Goal: Task Accomplishment & Management: Complete application form

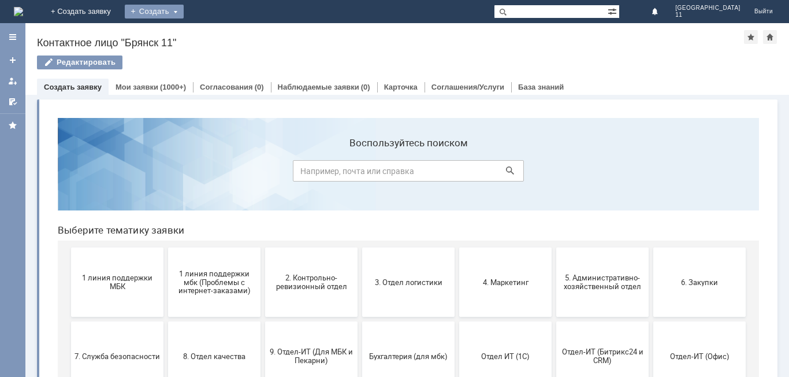
click at [184, 8] on div "Создать" at bounding box center [154, 12] width 59 height 14
click at [215, 33] on link "Заявка" at bounding box center [171, 35] width 88 height 14
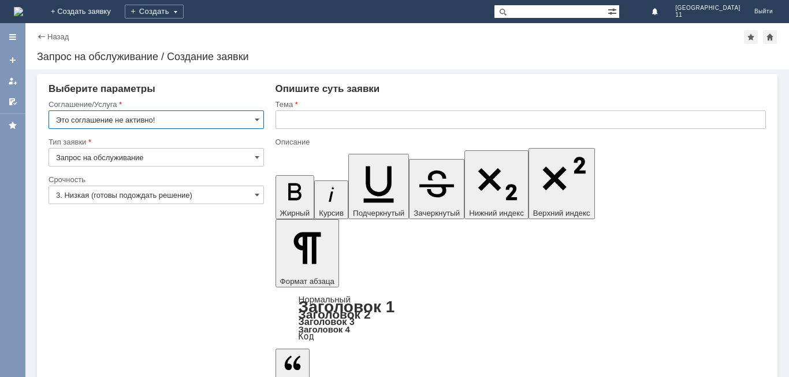
click at [279, 121] on input "text" at bounding box center [521, 119] width 491 height 18
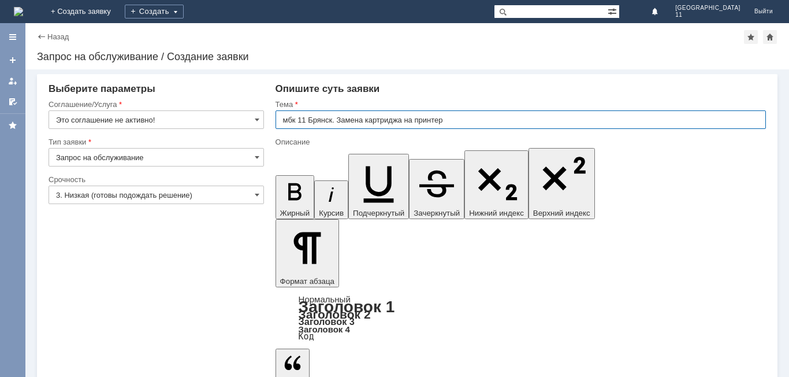
drag, startPoint x: 279, startPoint y: 121, endPoint x: 451, endPoint y: 131, distance: 172.5
click at [451, 131] on div "Тема мбк 11 Брянск. Замена картриджа на принтер" at bounding box center [521, 118] width 491 height 38
type input "мбк 11 Брянск. Замена картриджа на принтер"
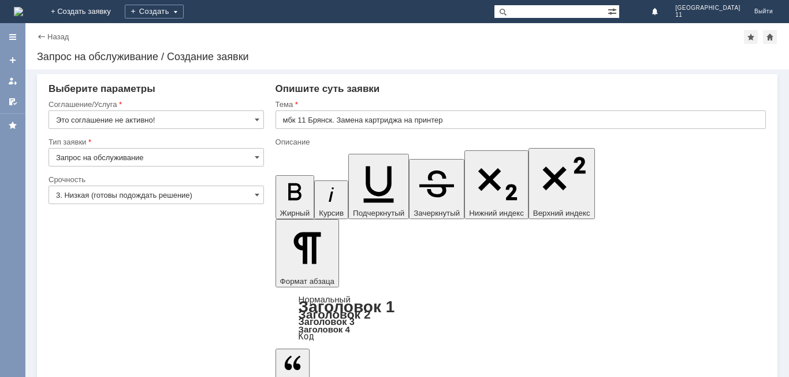
scroll to position [380, 4]
click at [257, 117] on span at bounding box center [257, 119] width 5 height 9
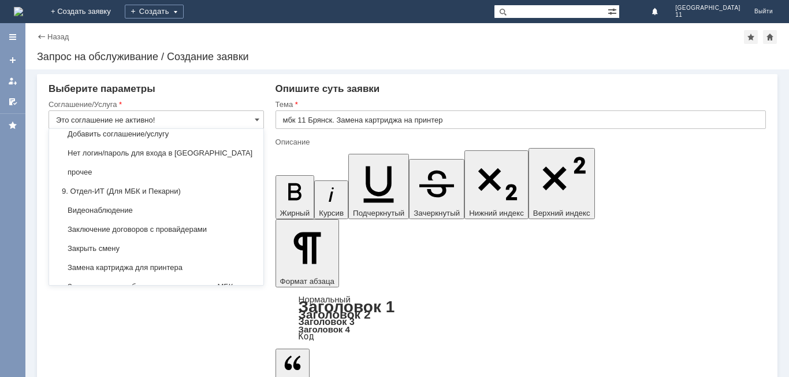
scroll to position [1103, 0]
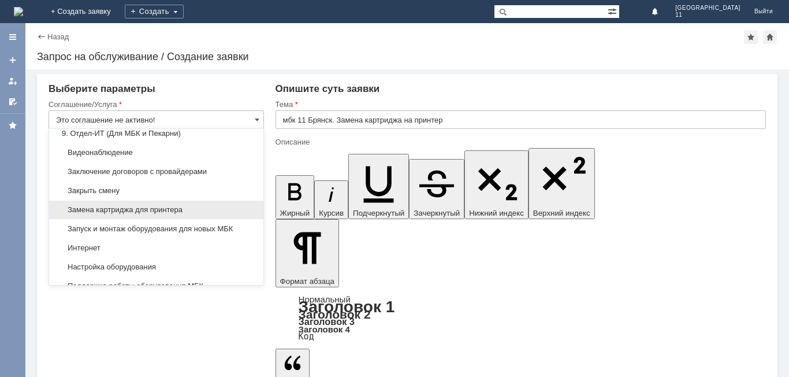
click at [190, 214] on span "Замена картриджа для принтера" at bounding box center [156, 209] width 201 height 9
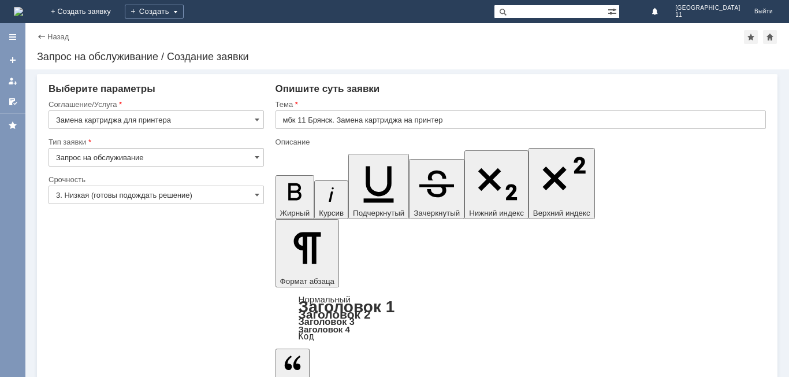
type input "Замена картриджа для принтера"
click at [254, 192] on input "3. Низкая (готовы подождать решение)" at bounding box center [157, 195] width 216 height 18
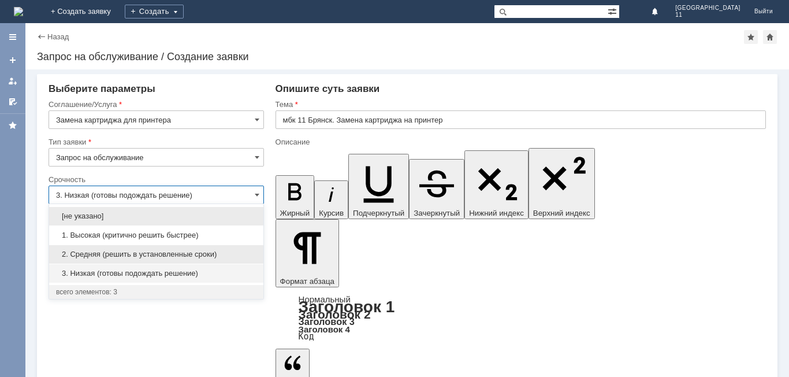
click at [184, 257] on span "2. Средняя (решить в установленные сроки)" at bounding box center [156, 254] width 201 height 9
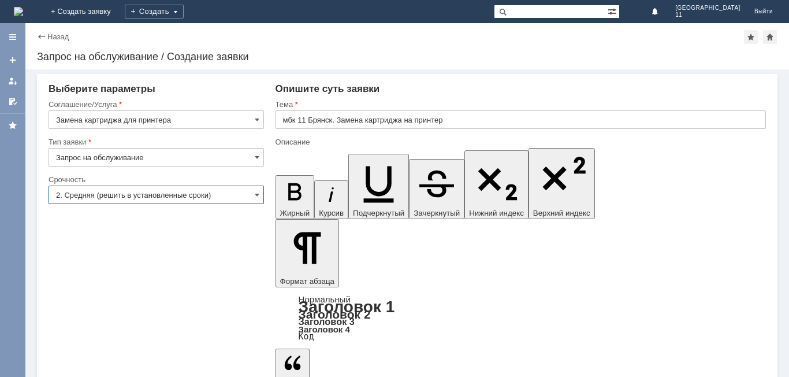
type input "2. Средняя (решить в установленные сроки)"
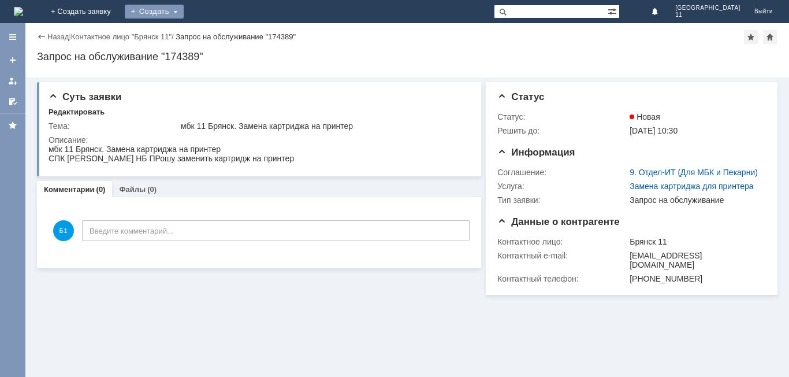
click at [184, 15] on div "Создать" at bounding box center [154, 12] width 59 height 14
click at [215, 41] on link "Заявка" at bounding box center [171, 35] width 88 height 14
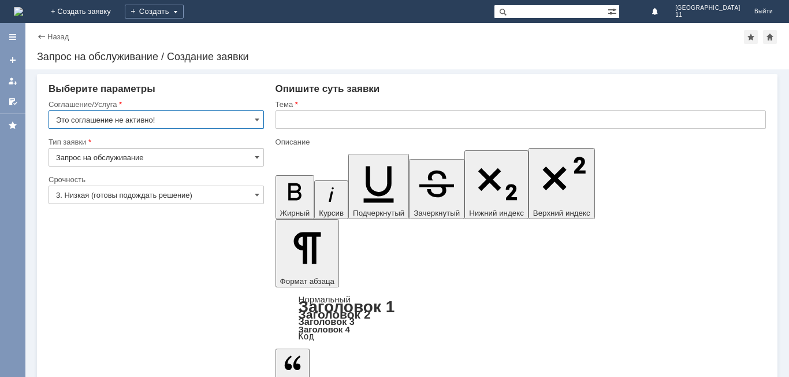
click at [279, 121] on input "text" at bounding box center [521, 119] width 491 height 18
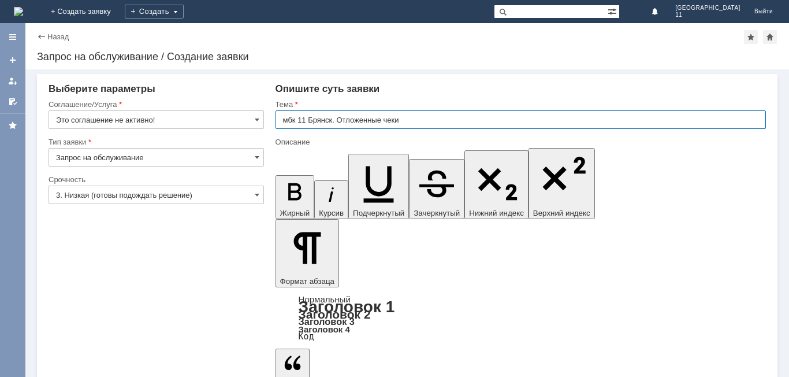
drag, startPoint x: 279, startPoint y: 121, endPoint x: 412, endPoint y: 123, distance: 132.9
click at [412, 123] on input "мбк 11 Брянск. Отложенные чеки" at bounding box center [521, 119] width 491 height 18
type input "мбк 11 Брянск. Отложенные чеки"
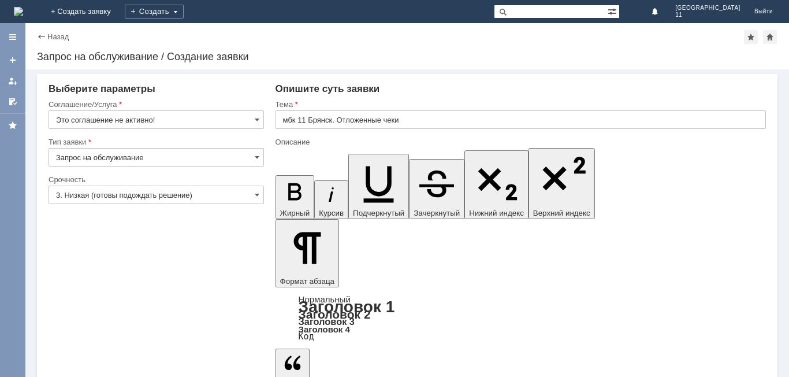
scroll to position [251, 4]
click at [253, 117] on input "Это соглашение не активно!" at bounding box center [157, 119] width 216 height 18
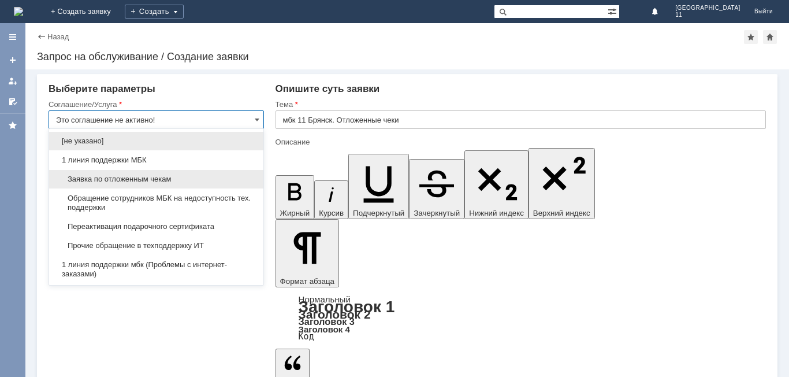
click at [184, 176] on span "Заявка по отложенным чекам" at bounding box center [156, 179] width 201 height 9
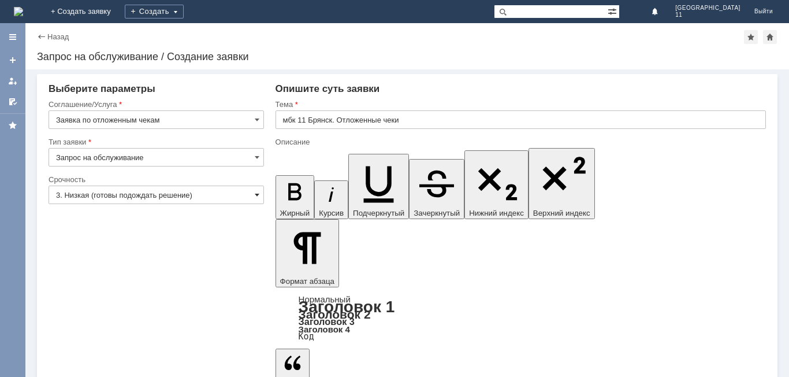
type input "Заявка по отложенным чекам"
click at [255, 192] on span at bounding box center [257, 194] width 5 height 9
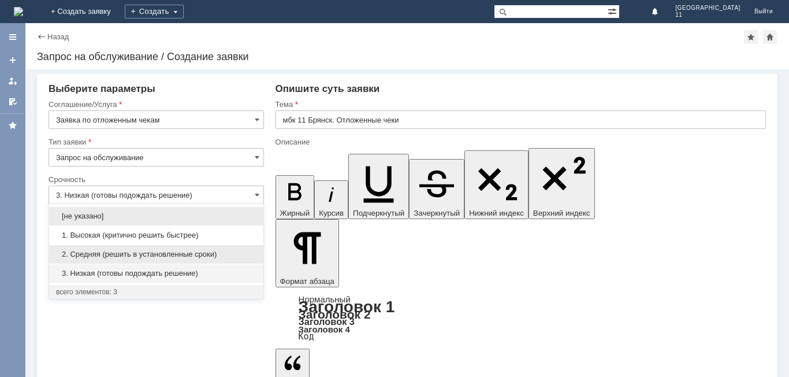
click at [155, 251] on span "2. Средняя (решить в установленные сроки)" at bounding box center [156, 254] width 201 height 9
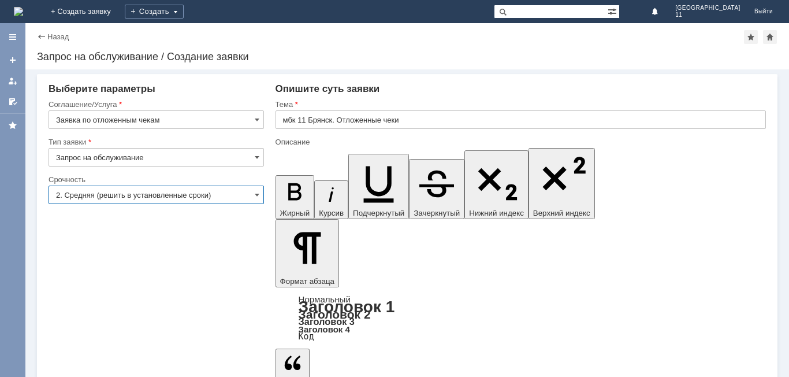
type input "2. Средняя (решить в установленные сроки)"
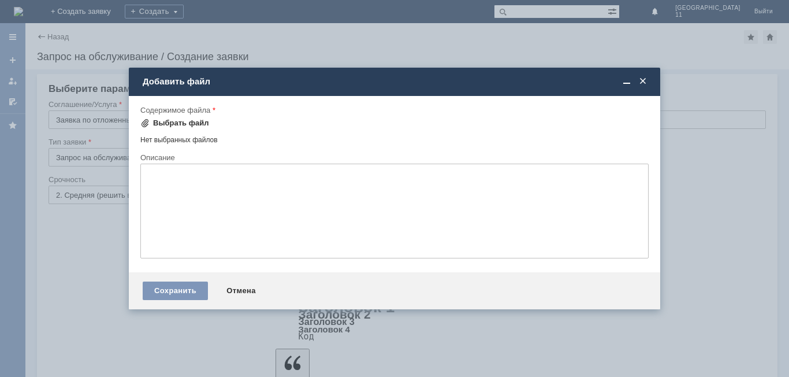
click at [187, 123] on div "Выбрать файл" at bounding box center [181, 122] width 56 height 9
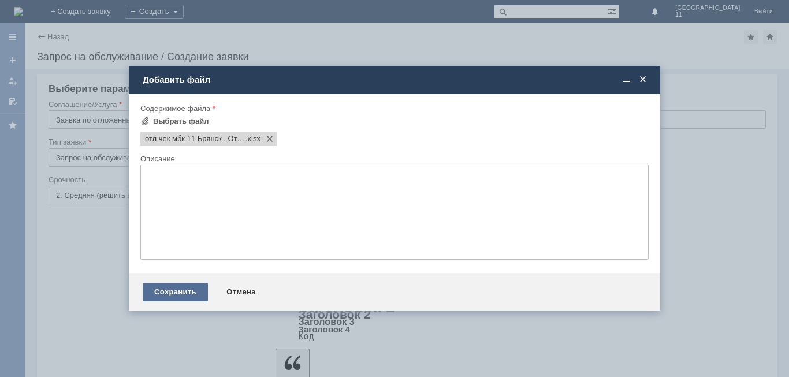
click at [187, 295] on div "Сохранить" at bounding box center [175, 292] width 65 height 18
